Goal: Transaction & Acquisition: Book appointment/travel/reservation

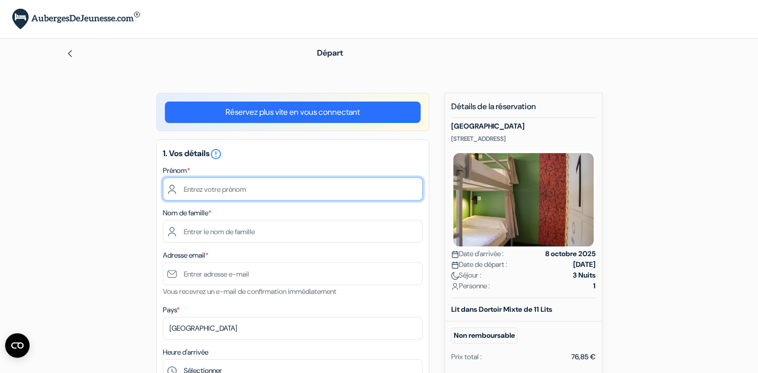
click at [258, 197] on input "text" at bounding box center [293, 189] width 260 height 23
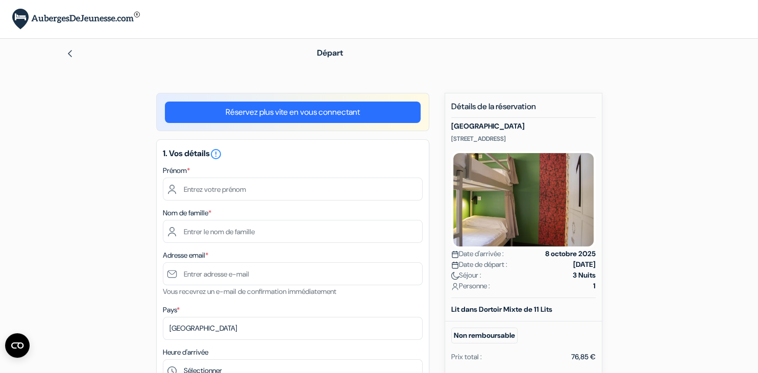
click at [282, 114] on link "Réservez plus vite en vous connectant" at bounding box center [293, 112] width 256 height 21
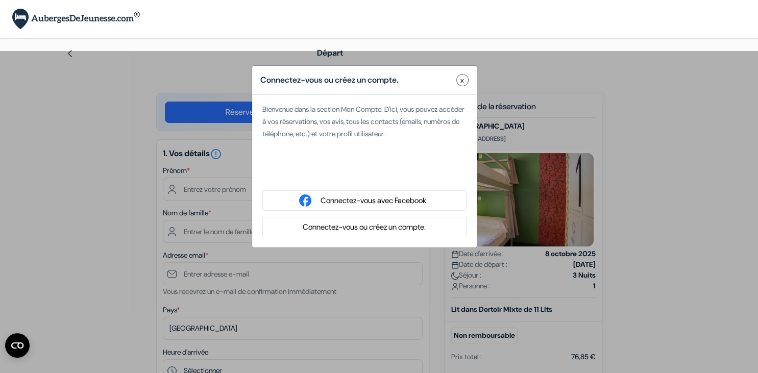
click at [450, 81] on div "Connectez-vous ou créez un compte. x" at bounding box center [364, 80] width 224 height 29
click at [458, 77] on button "x" at bounding box center [462, 80] width 12 height 12
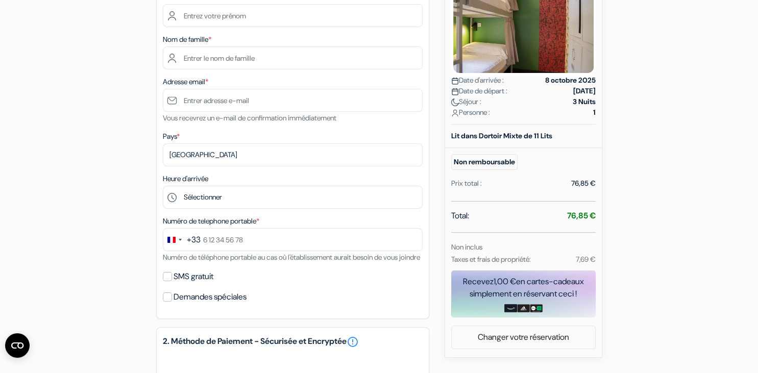
scroll to position [167, 0]
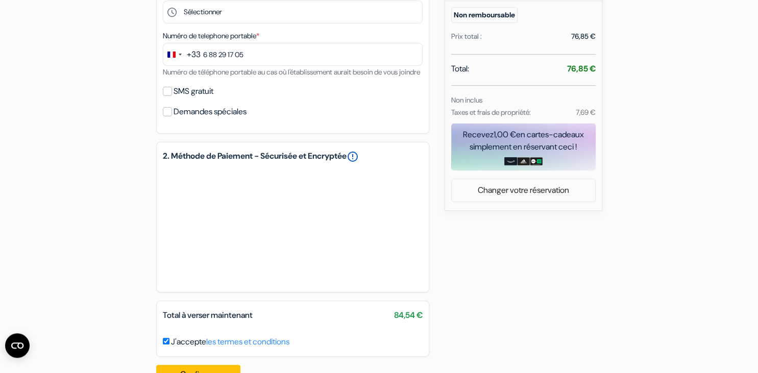
scroll to position [323, 0]
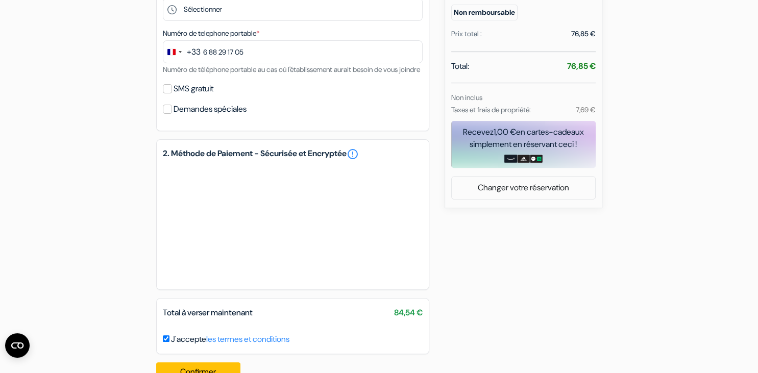
click at [311, 145] on div "1. Vos détails error_outline Prénom * Cosmo Nom de famille * Brugier Adresse em…" at bounding box center [292, 84] width 273 height 612
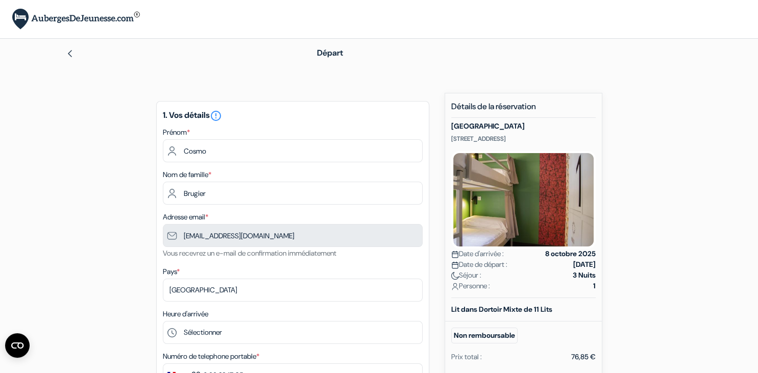
scroll to position [362, 0]
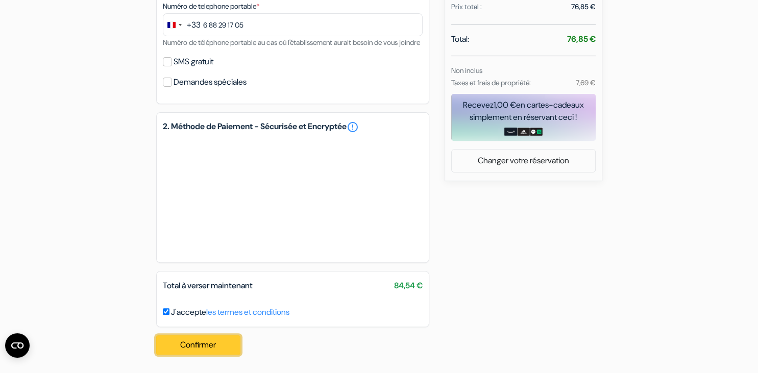
click at [225, 341] on button "Confirmer Loading..." at bounding box center [198, 344] width 85 height 19
click at [214, 346] on button "Confirmer Loading..." at bounding box center [198, 344] width 85 height 19
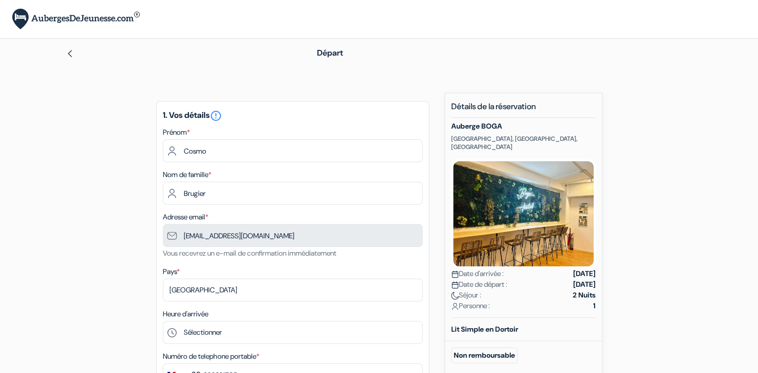
type input "6 88 29 17 05"
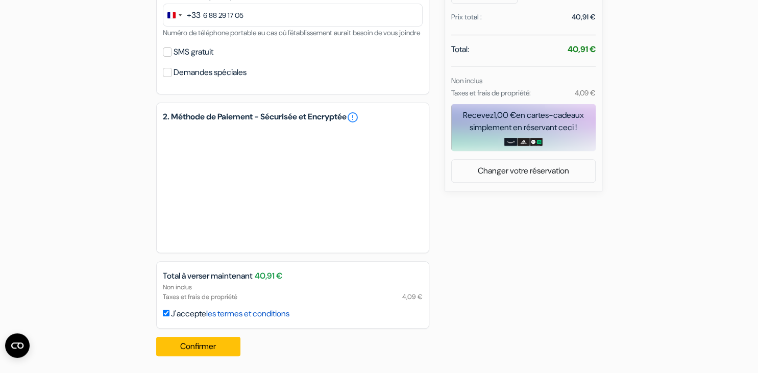
scroll to position [373, 0]
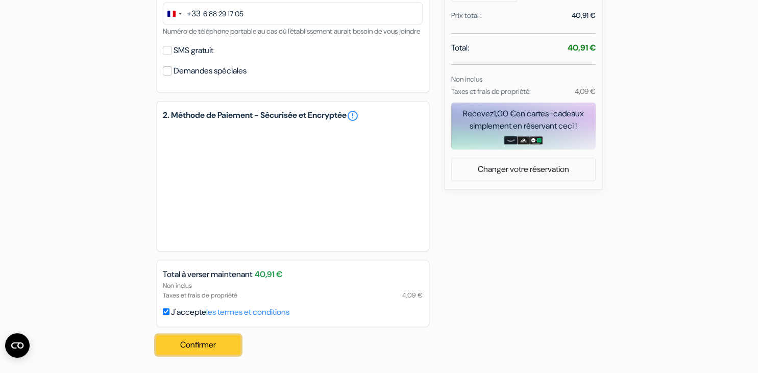
click at [209, 355] on button "Confirmer Loading..." at bounding box center [198, 344] width 85 height 19
